Goal: Contribute content

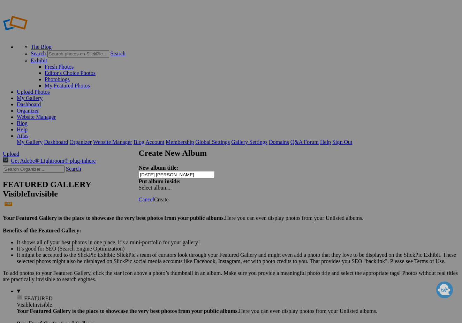
type input "[DATE] [PERSON_NAME]"
click at [169, 196] on span "Create" at bounding box center [161, 199] width 15 height 6
